Goal: Information Seeking & Learning: Find specific fact

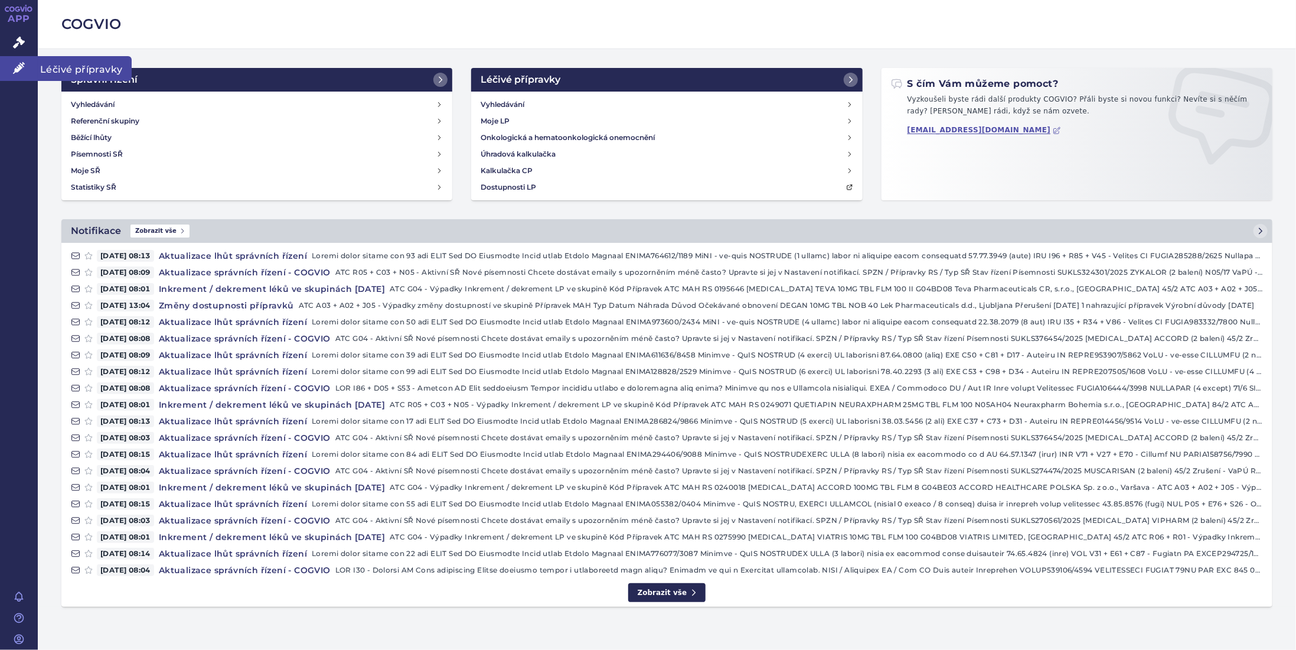
drag, startPoint x: 0, startPoint y: 0, endPoint x: 19, endPoint y: 67, distance: 69.3
click at [19, 67] on icon at bounding box center [19, 68] width 12 height 12
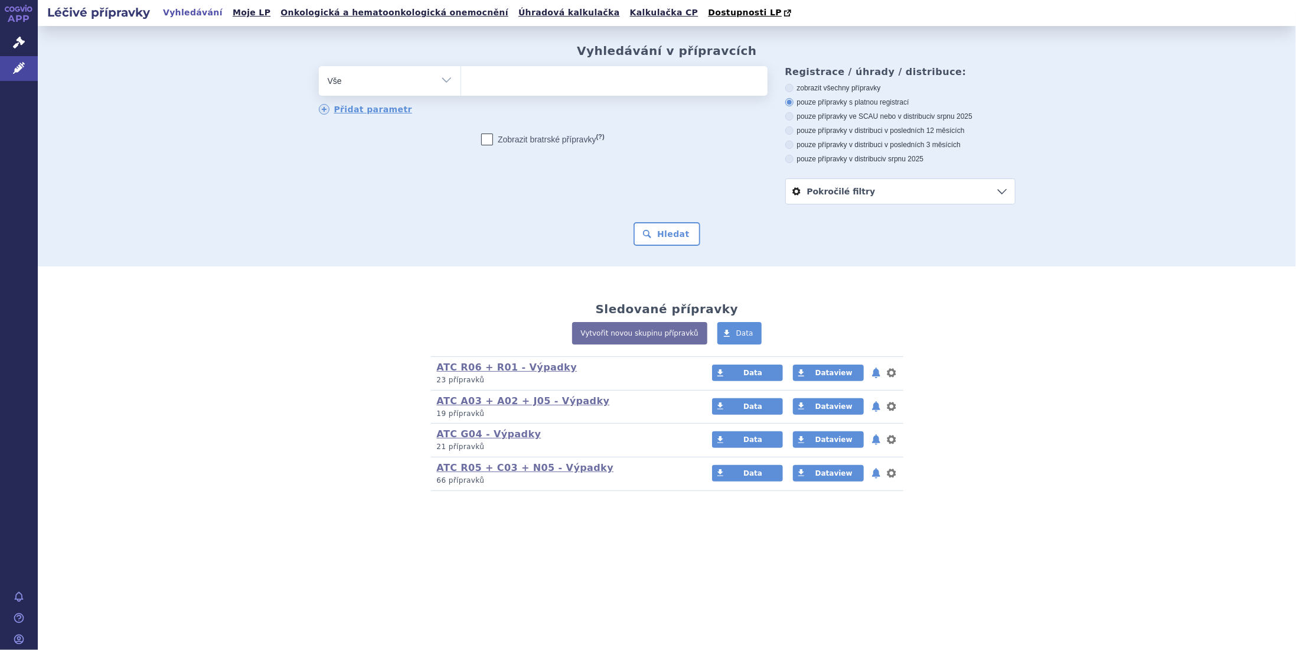
click at [491, 82] on ul at bounding box center [614, 78] width 306 height 25
click at [461, 82] on select at bounding box center [461, 81] width 1 height 30
type input "li"
type input "lin"
type input "lina"
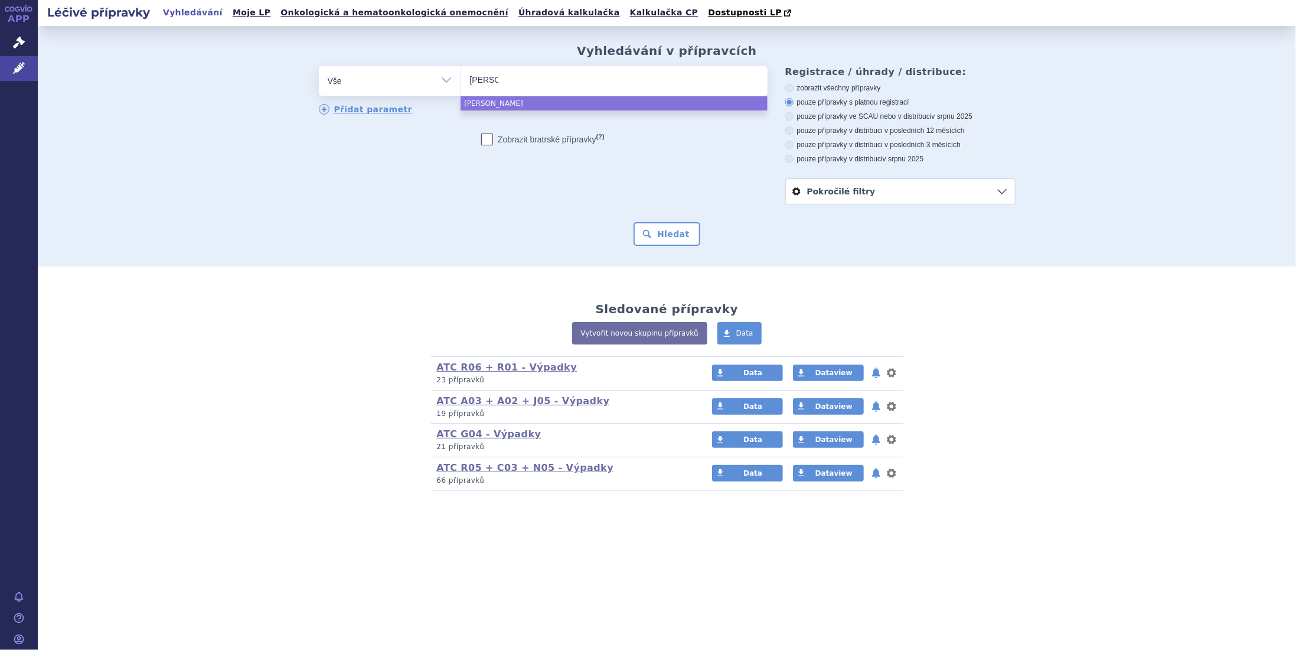
type input "linag"
type input "linagl"
select select "linagl"
click at [655, 230] on button "Hledat" at bounding box center [667, 234] width 67 height 24
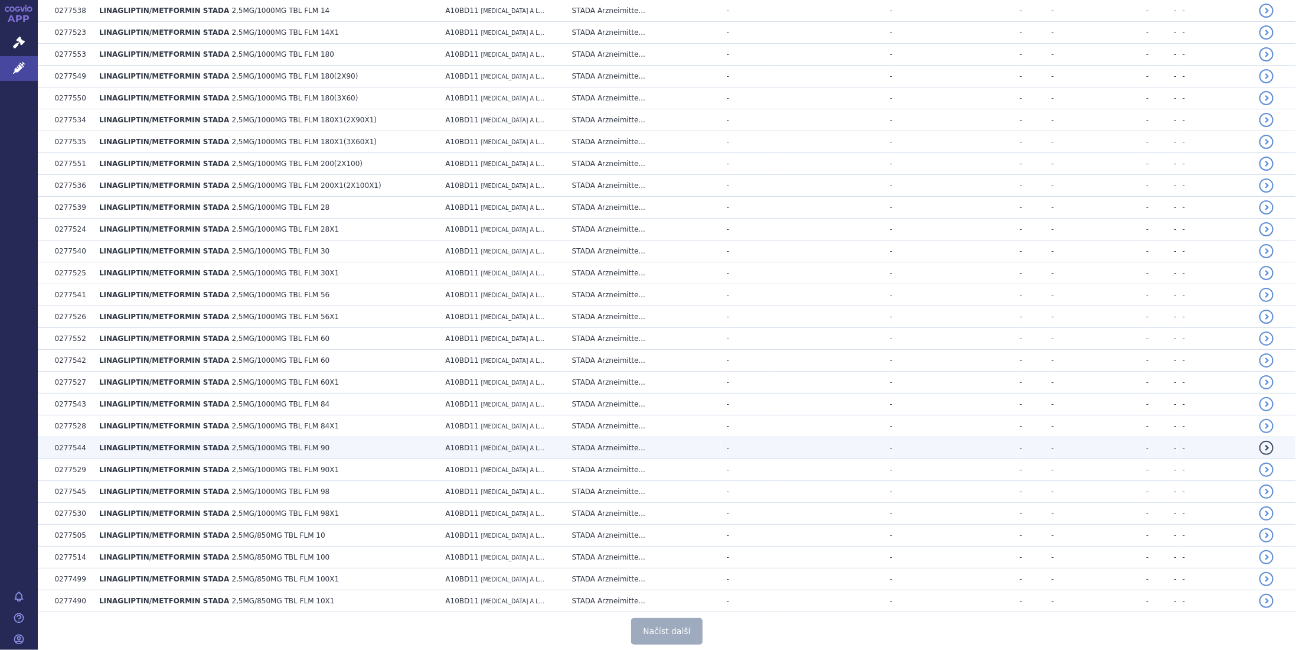
scroll to position [1912, 0]
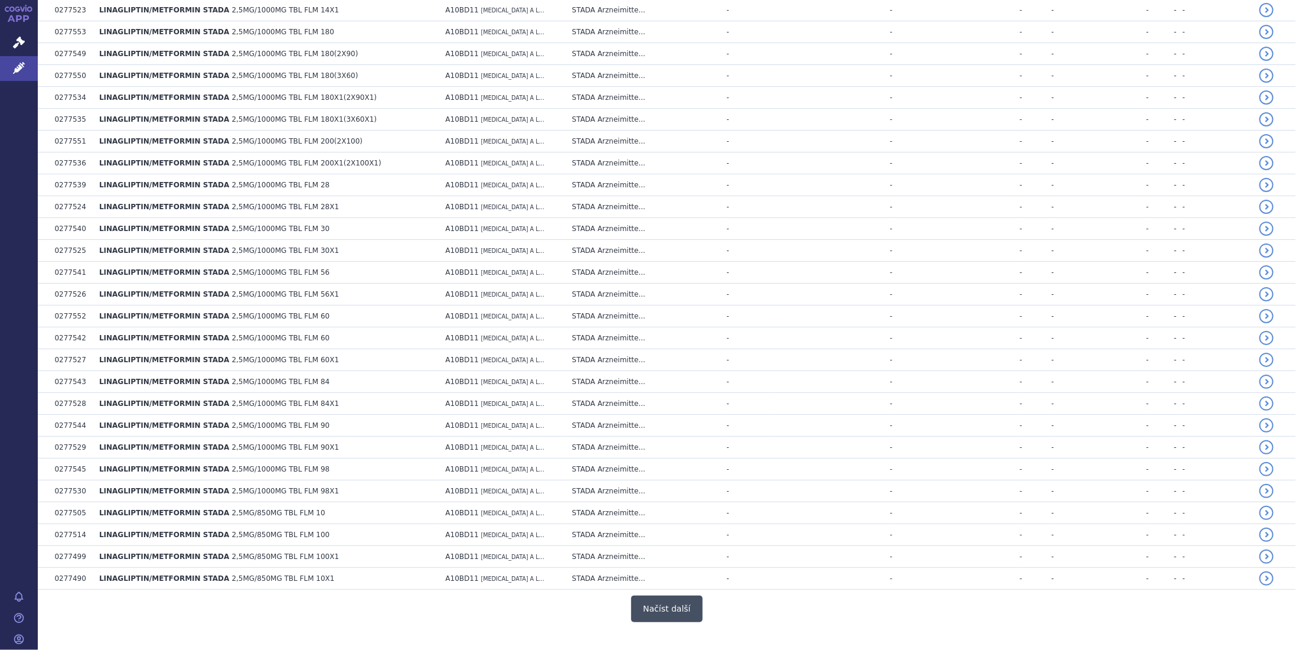
click at [658, 595] on button "Načíst další" at bounding box center [666, 608] width 71 height 27
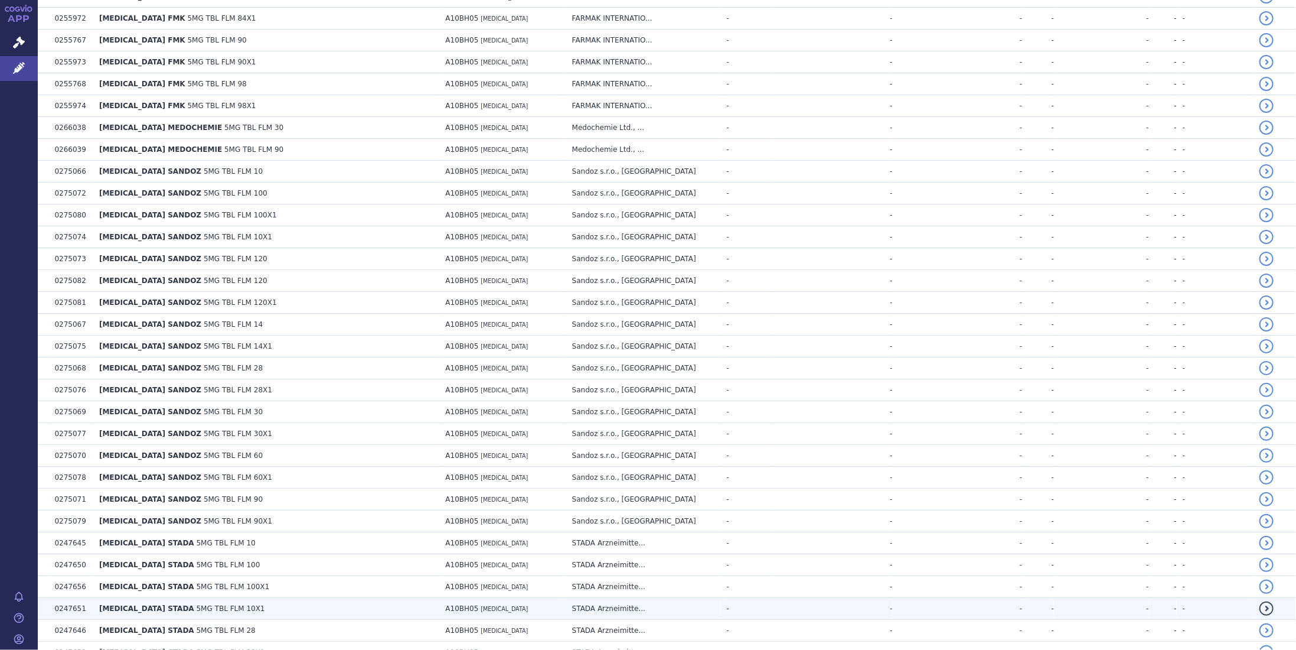
scroll to position [4071, 0]
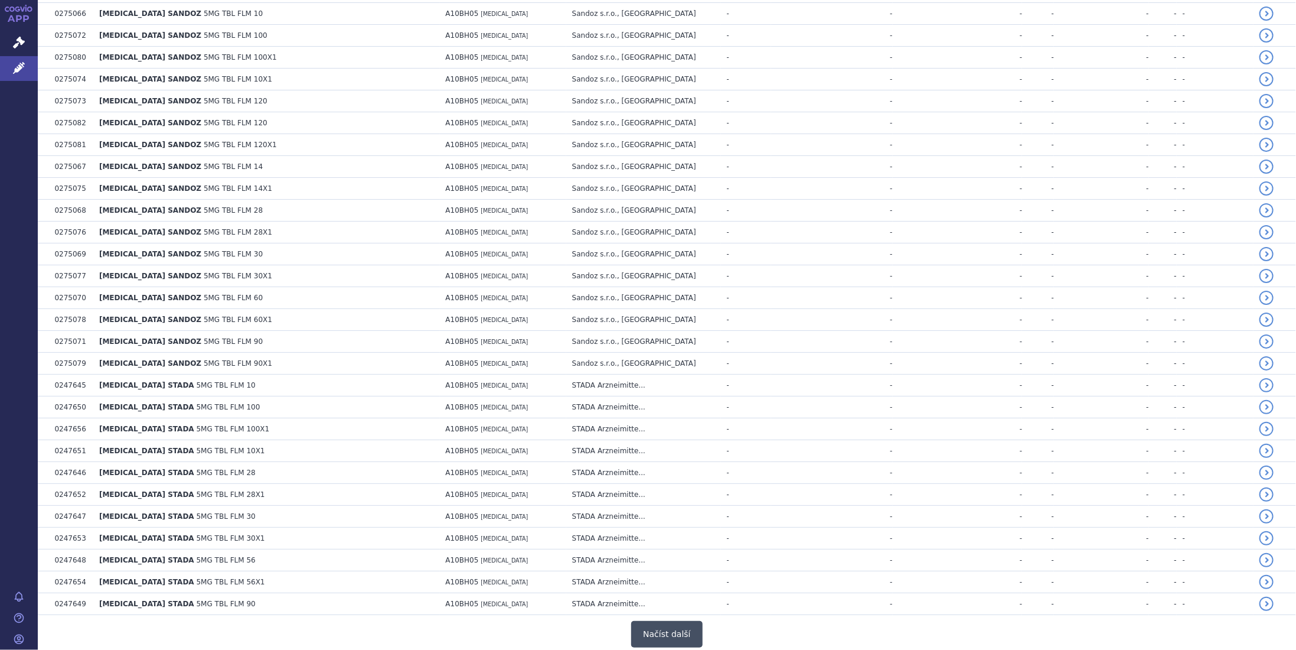
click at [659, 621] on button "Načíst další" at bounding box center [666, 634] width 71 height 27
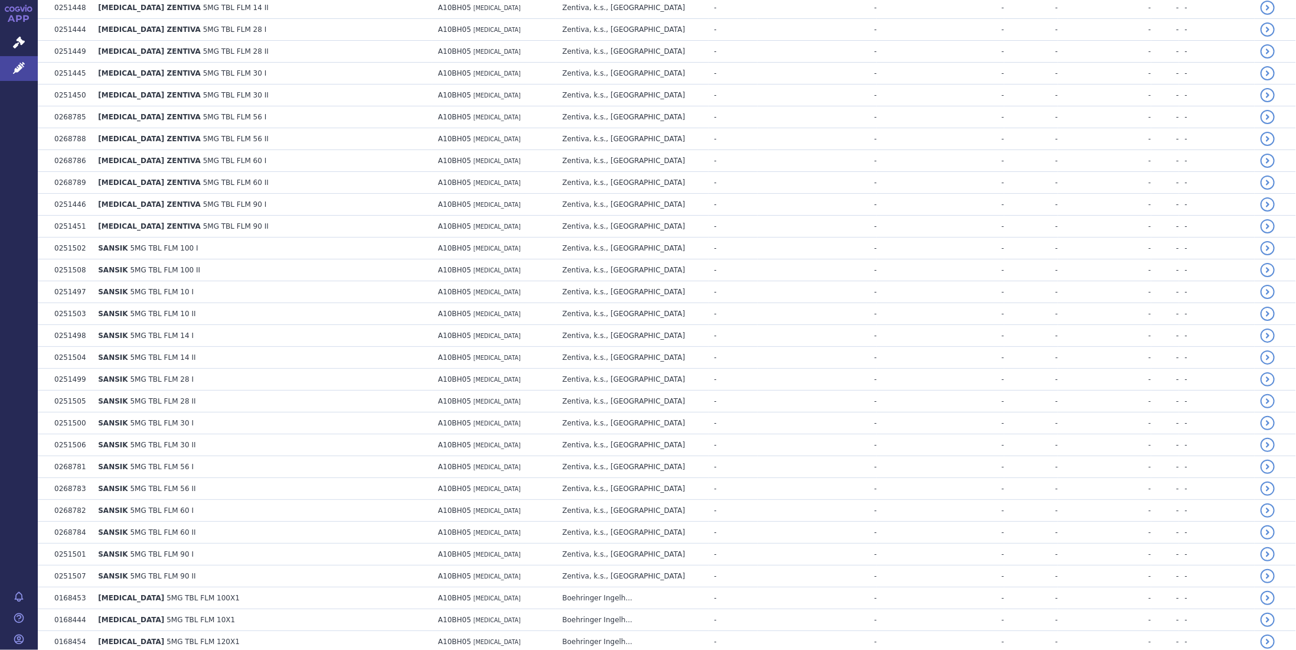
scroll to position [5353, 0]
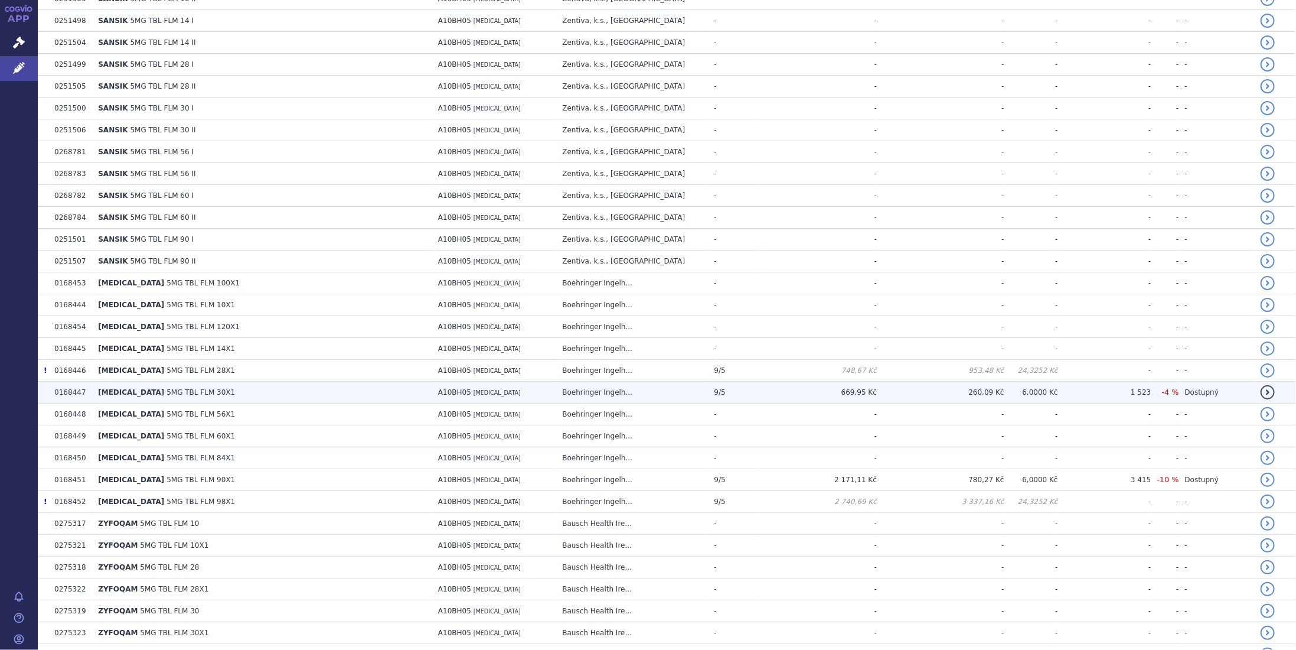
click at [621, 381] on td "Boehringer Ingelh..." at bounding box center [632, 392] width 152 height 22
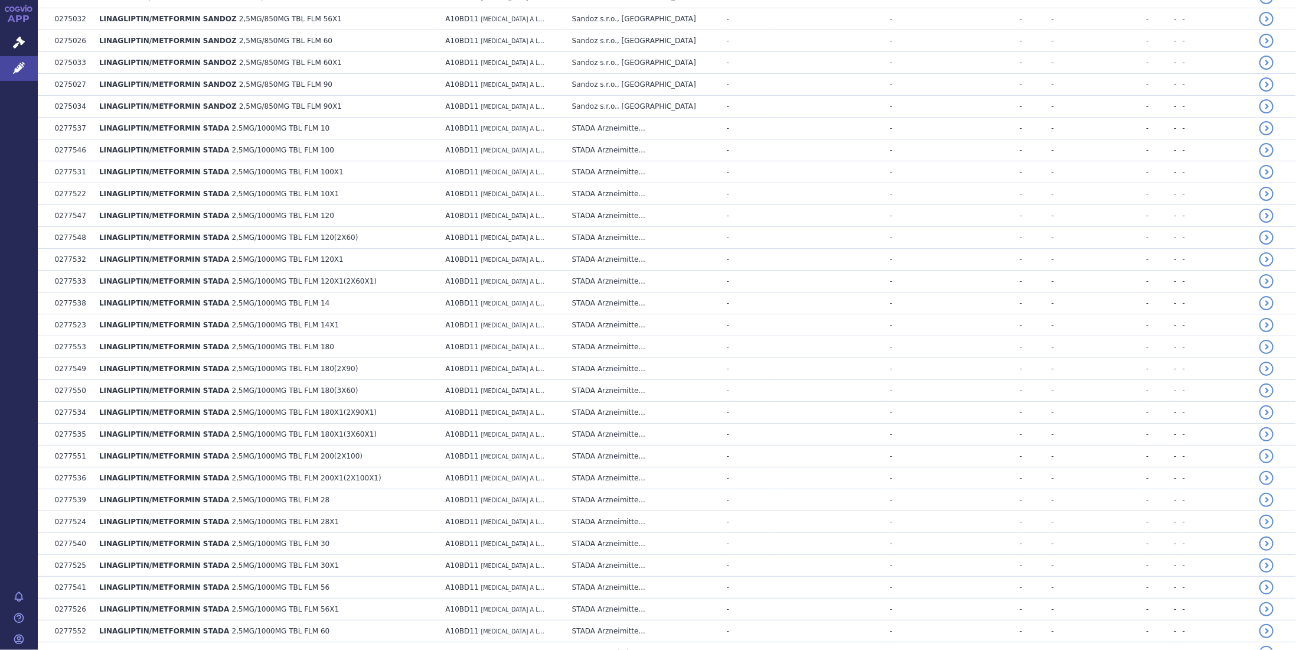
scroll to position [1912, 0]
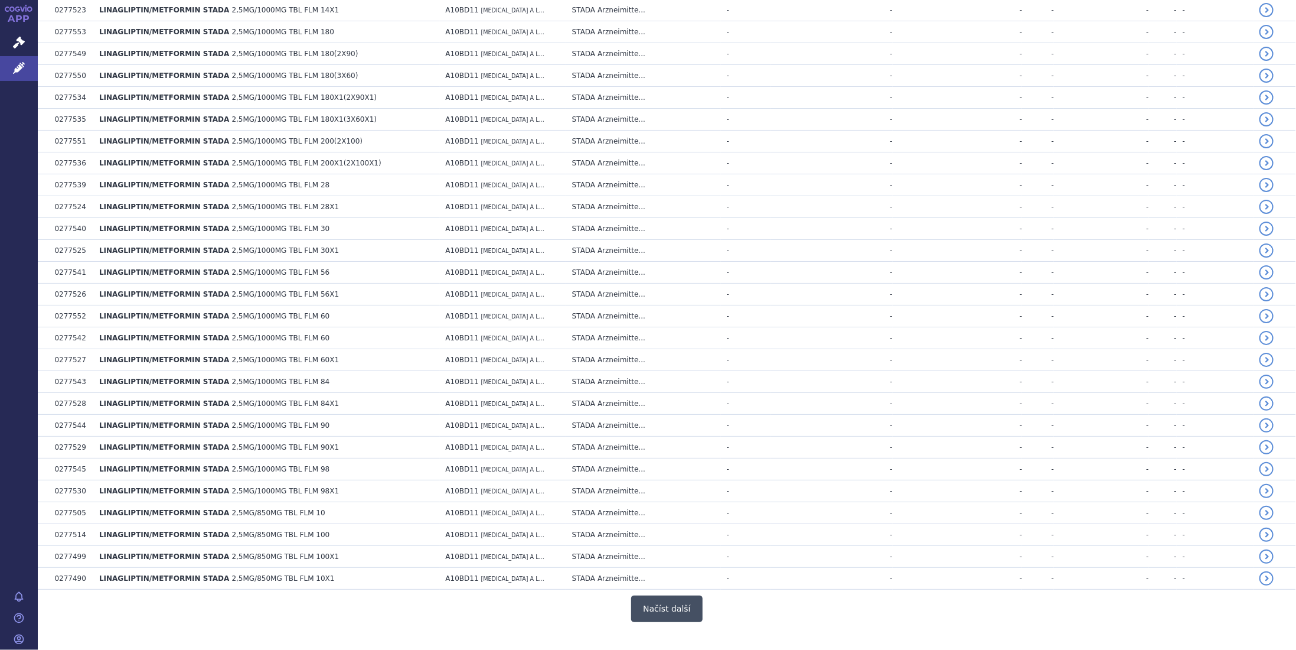
click at [657, 595] on button "Načíst další" at bounding box center [666, 608] width 71 height 27
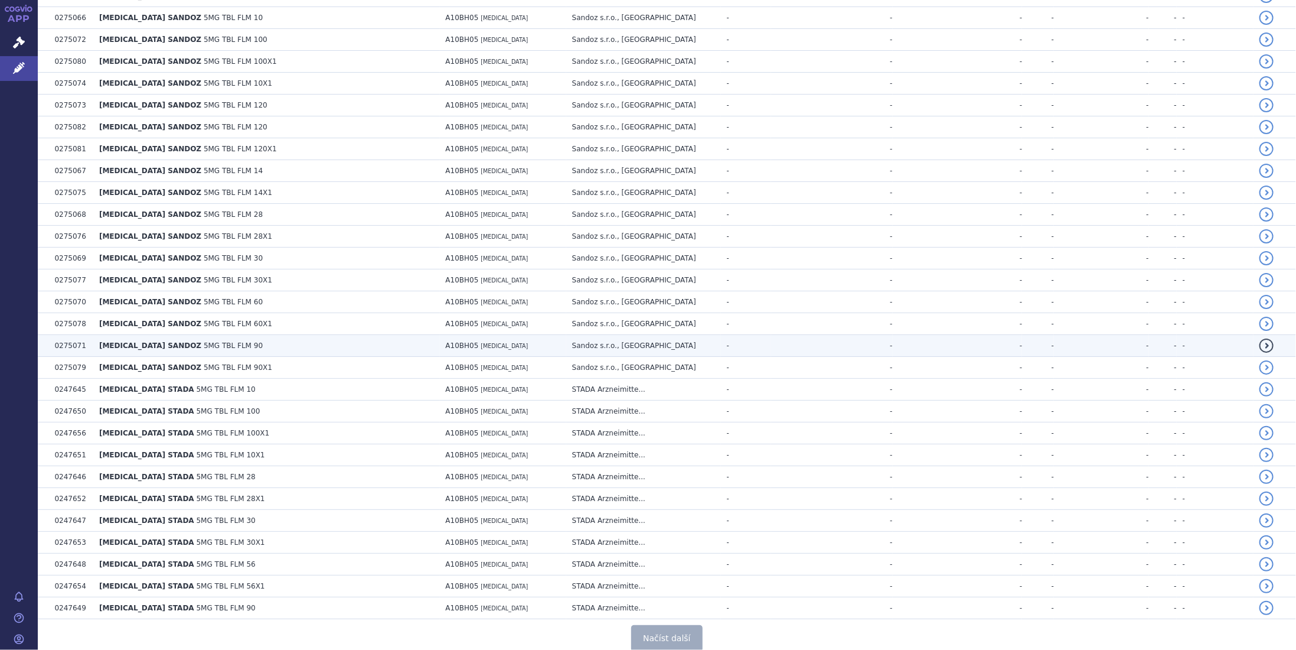
scroll to position [4071, 0]
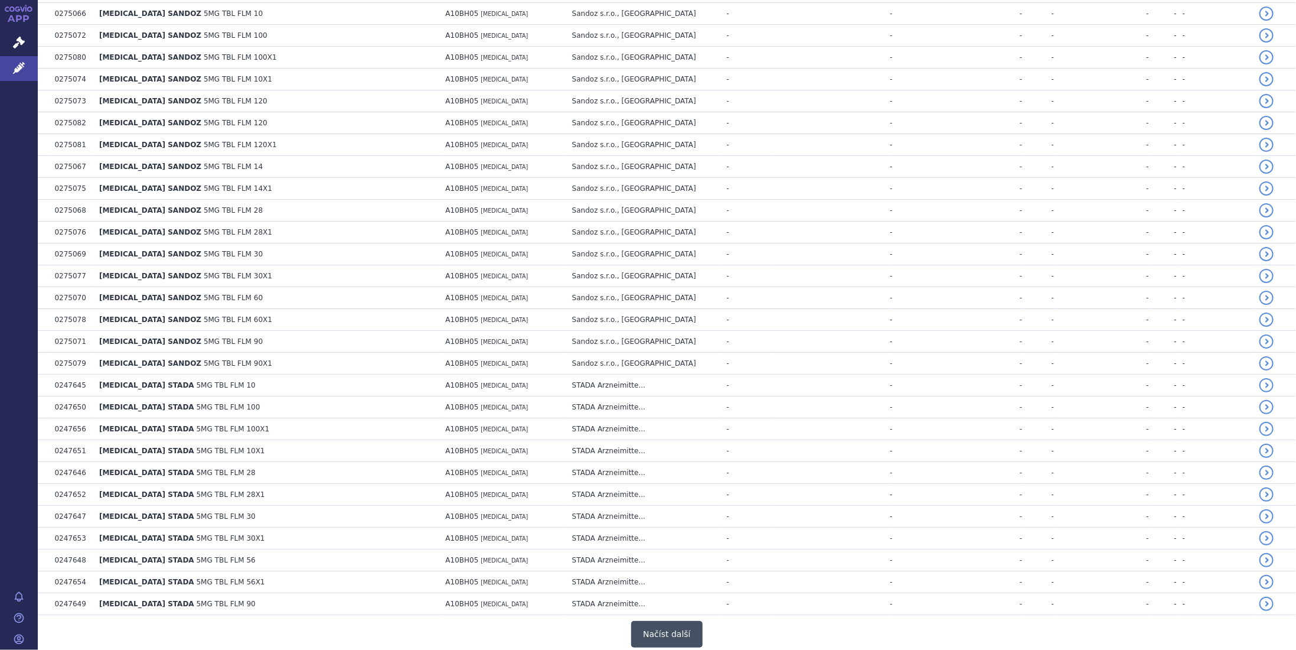
click at [657, 621] on button "Načíst další" at bounding box center [666, 634] width 71 height 27
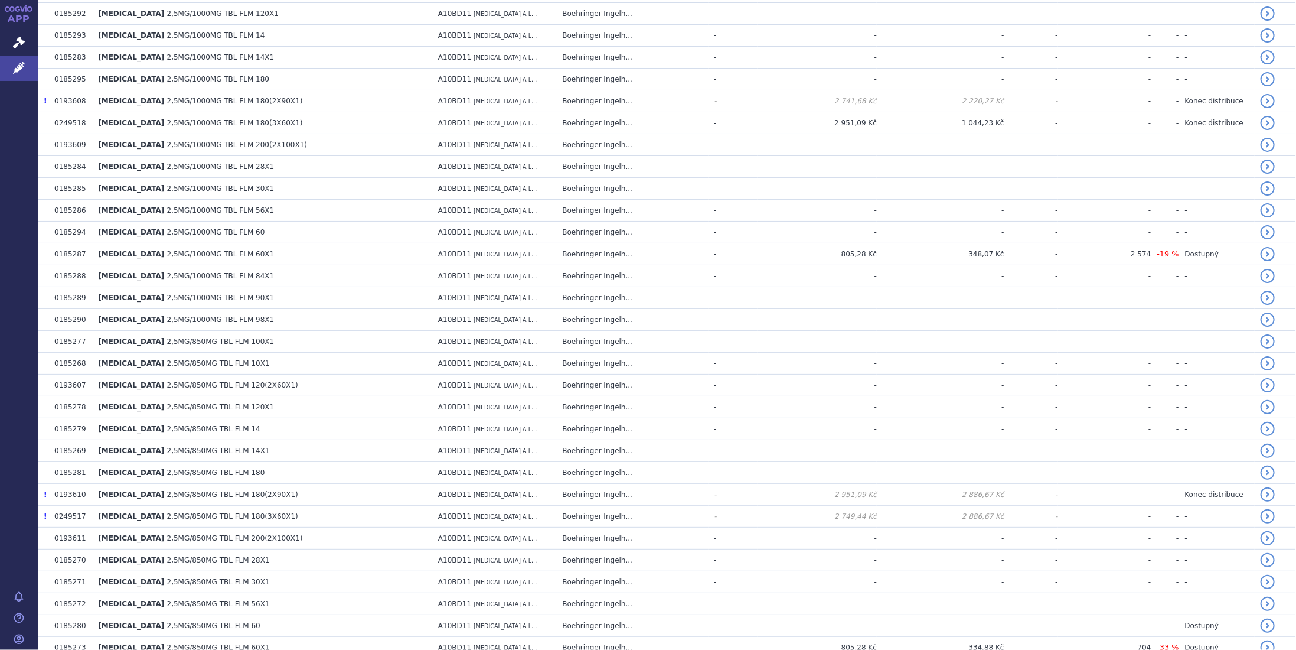
scroll to position [0, 0]
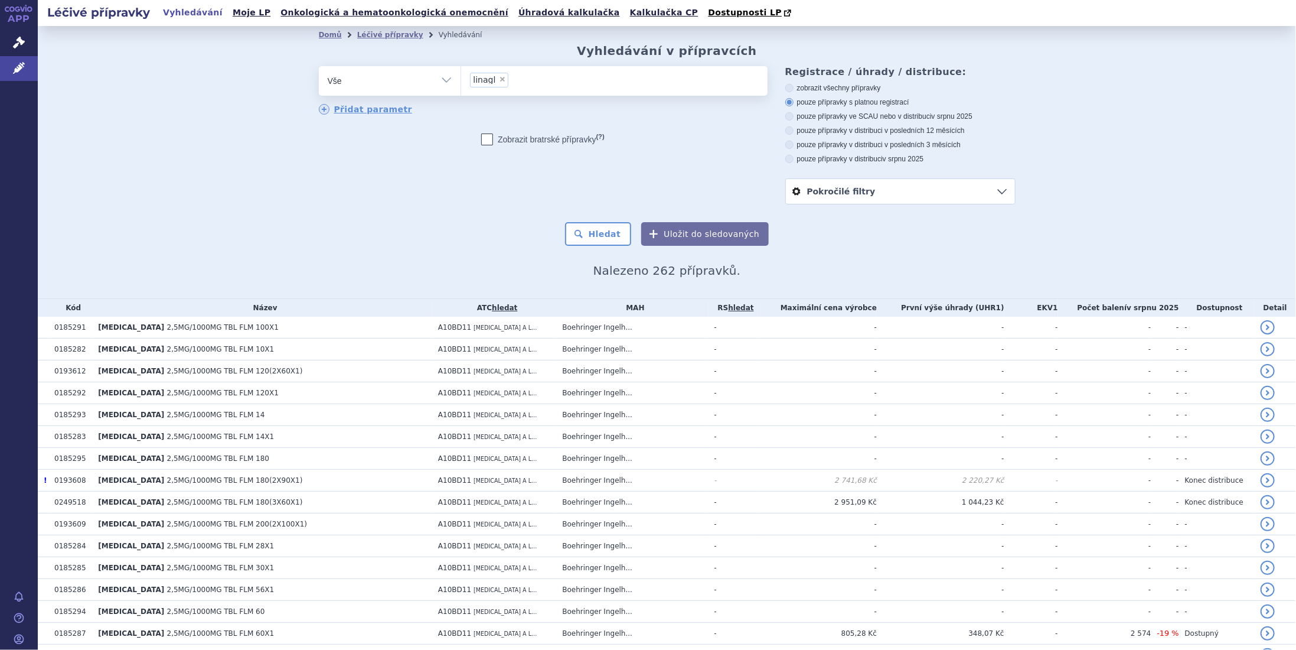
click at [499, 80] on span "×" at bounding box center [502, 79] width 7 height 7
click at [461, 80] on select "linagl" at bounding box center [461, 81] width 1 height 30
select select
type input "el"
type input "eli"
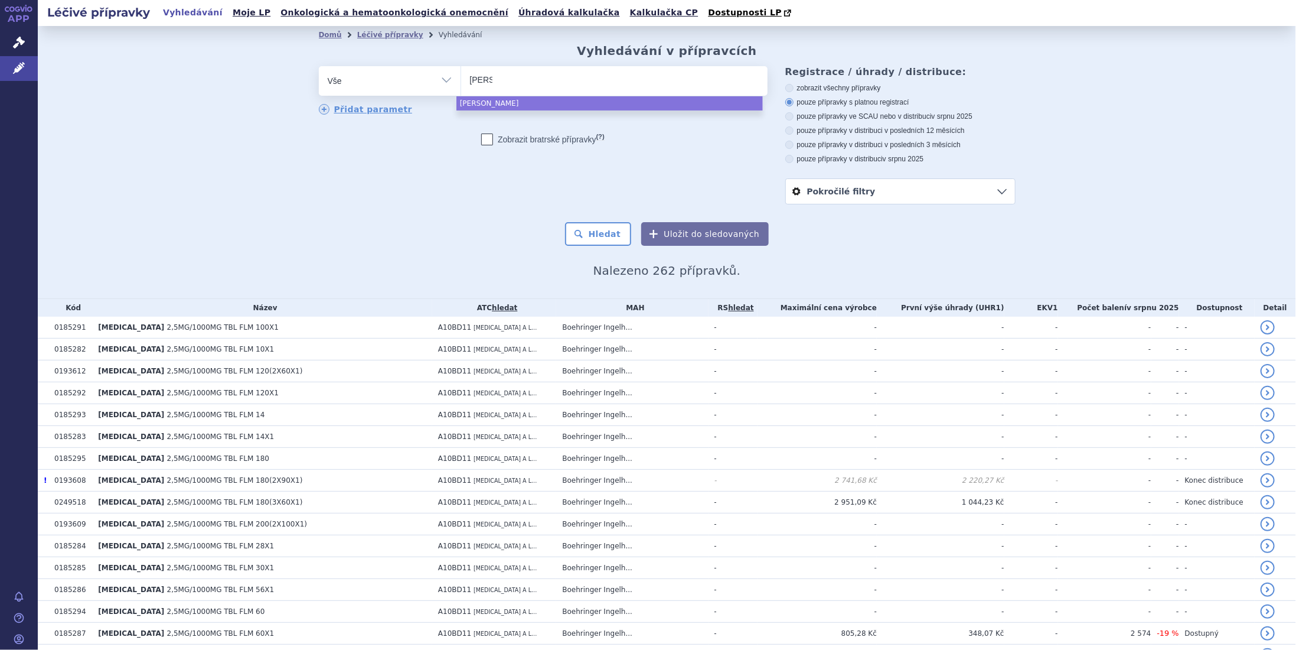
type input "eliq"
type input "eliqu"
select select "eliqu"
click at [603, 230] on button "Hledat" at bounding box center [598, 234] width 67 height 24
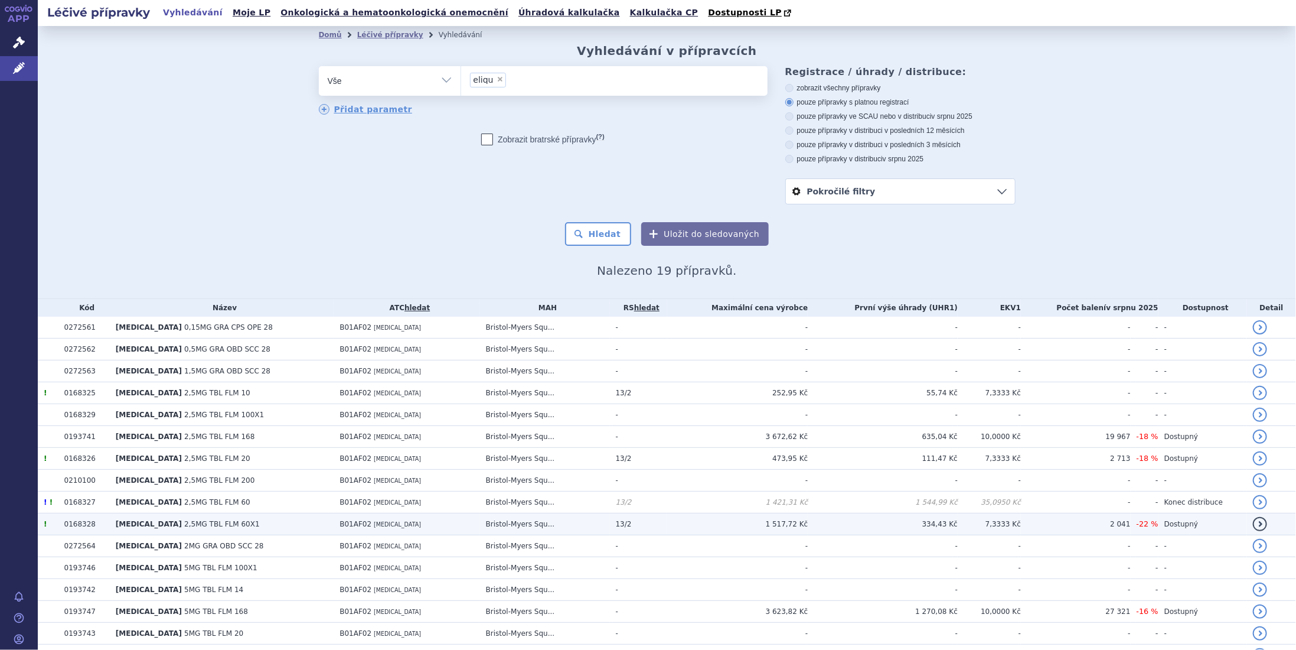
click at [915, 519] on td "334,43 Kč" at bounding box center [883, 524] width 150 height 22
